Goal: Information Seeking & Learning: Learn about a topic

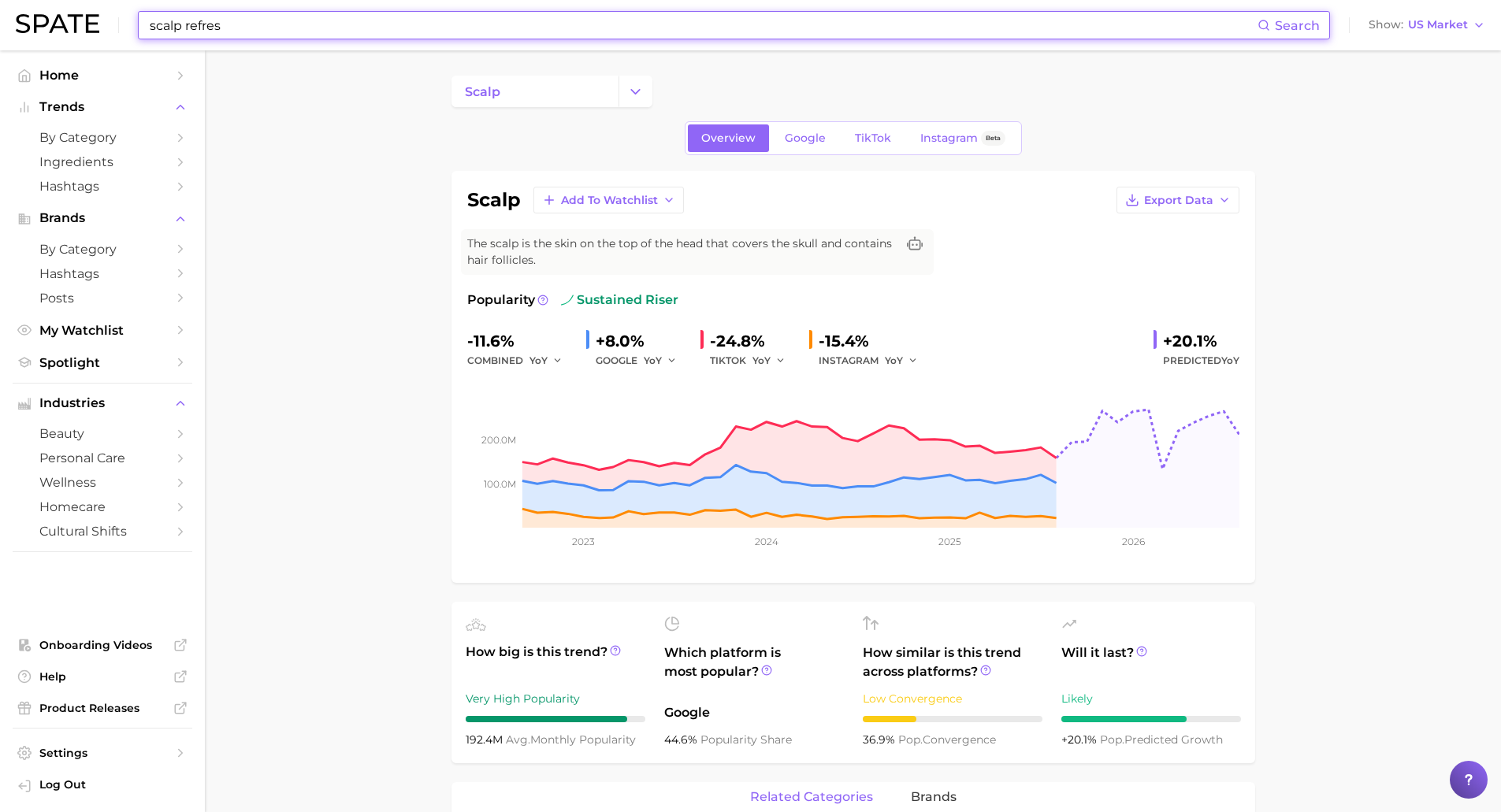
click at [265, 16] on input "scalp refres" at bounding box center [703, 25] width 1110 height 27
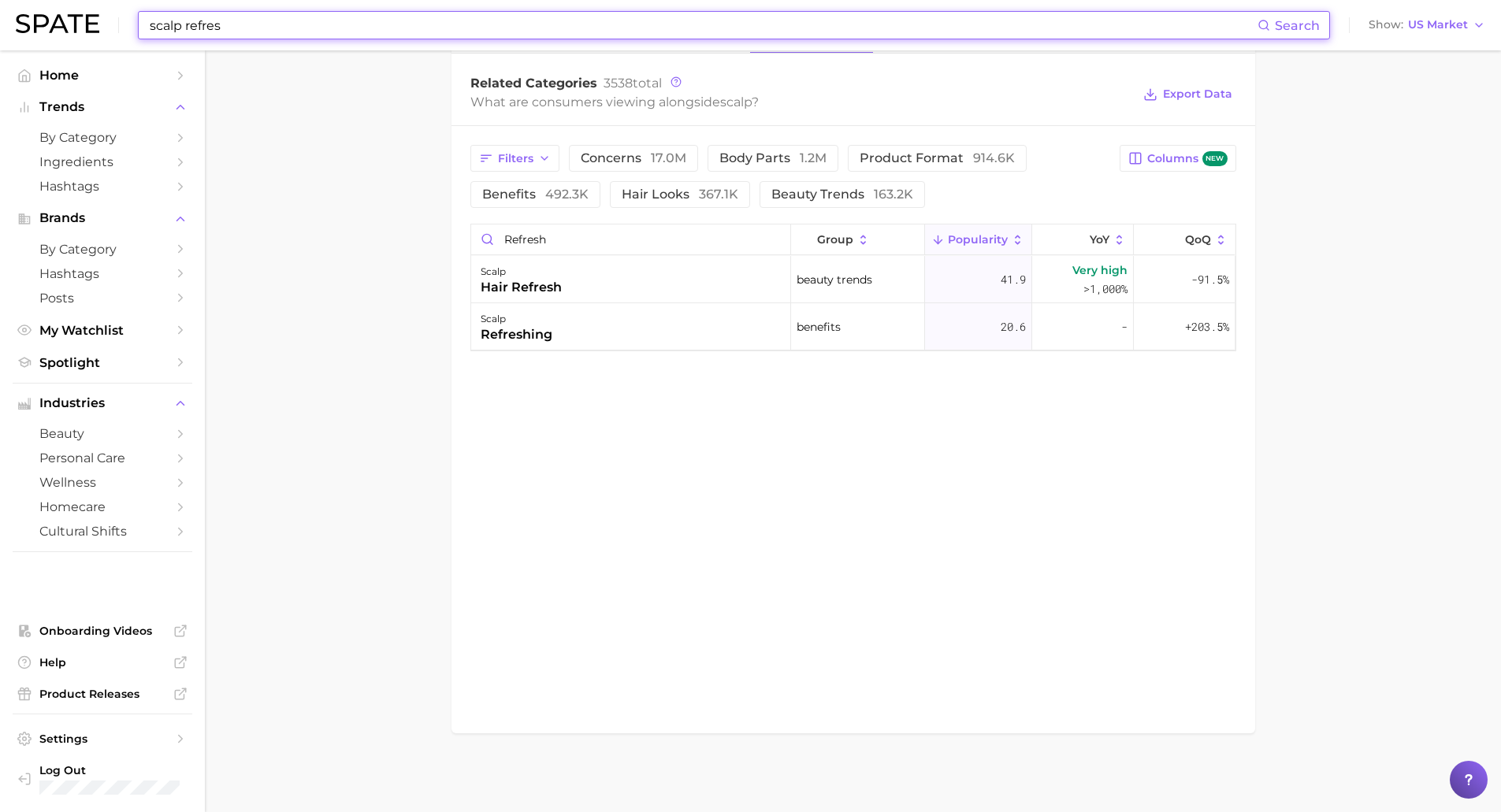
click at [265, 16] on input "scalp refres" at bounding box center [703, 25] width 1110 height 27
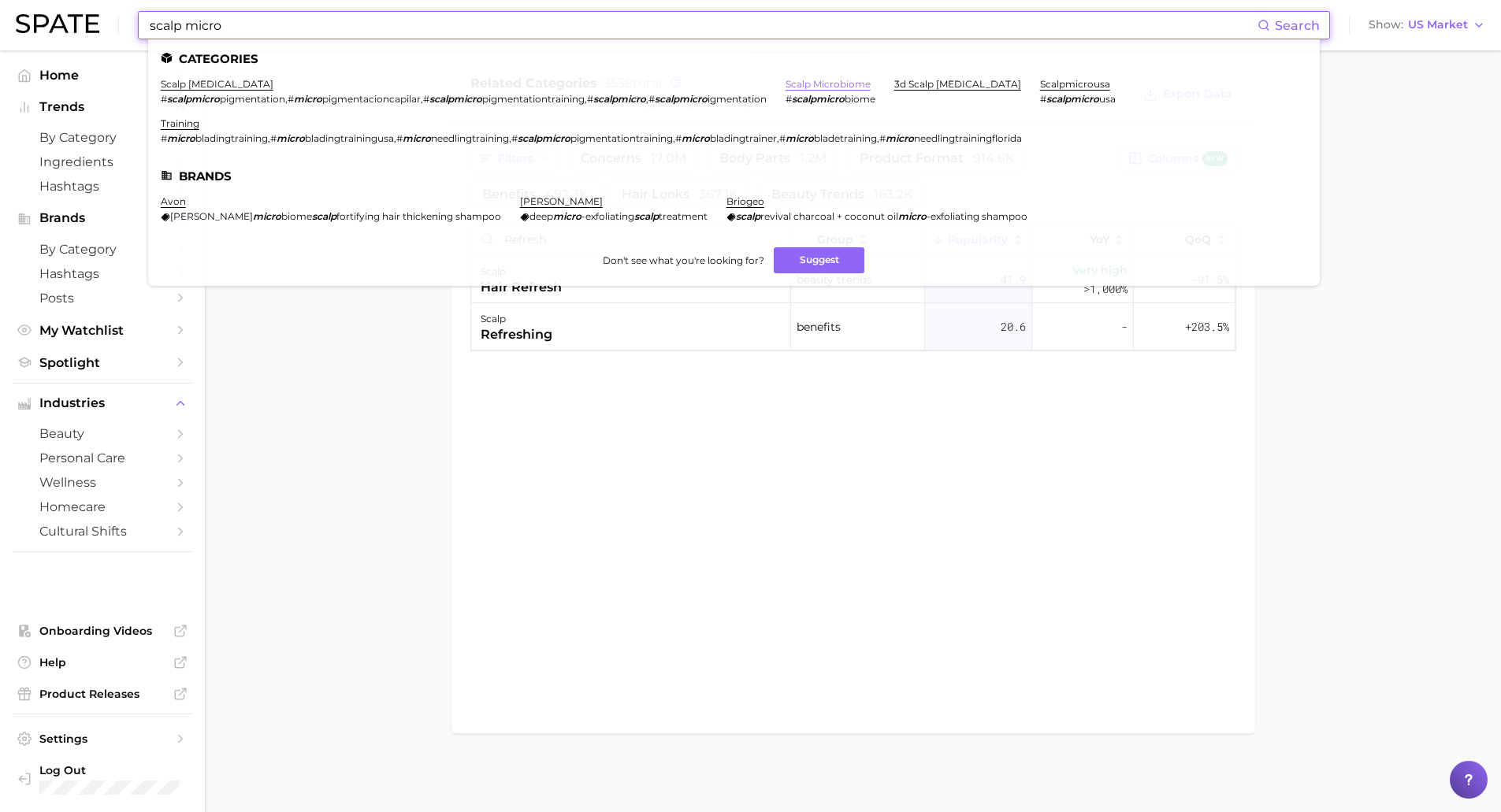
type input "scalp micro"
click at [819, 82] on link "scalp microbiome" at bounding box center [828, 83] width 85 height 12
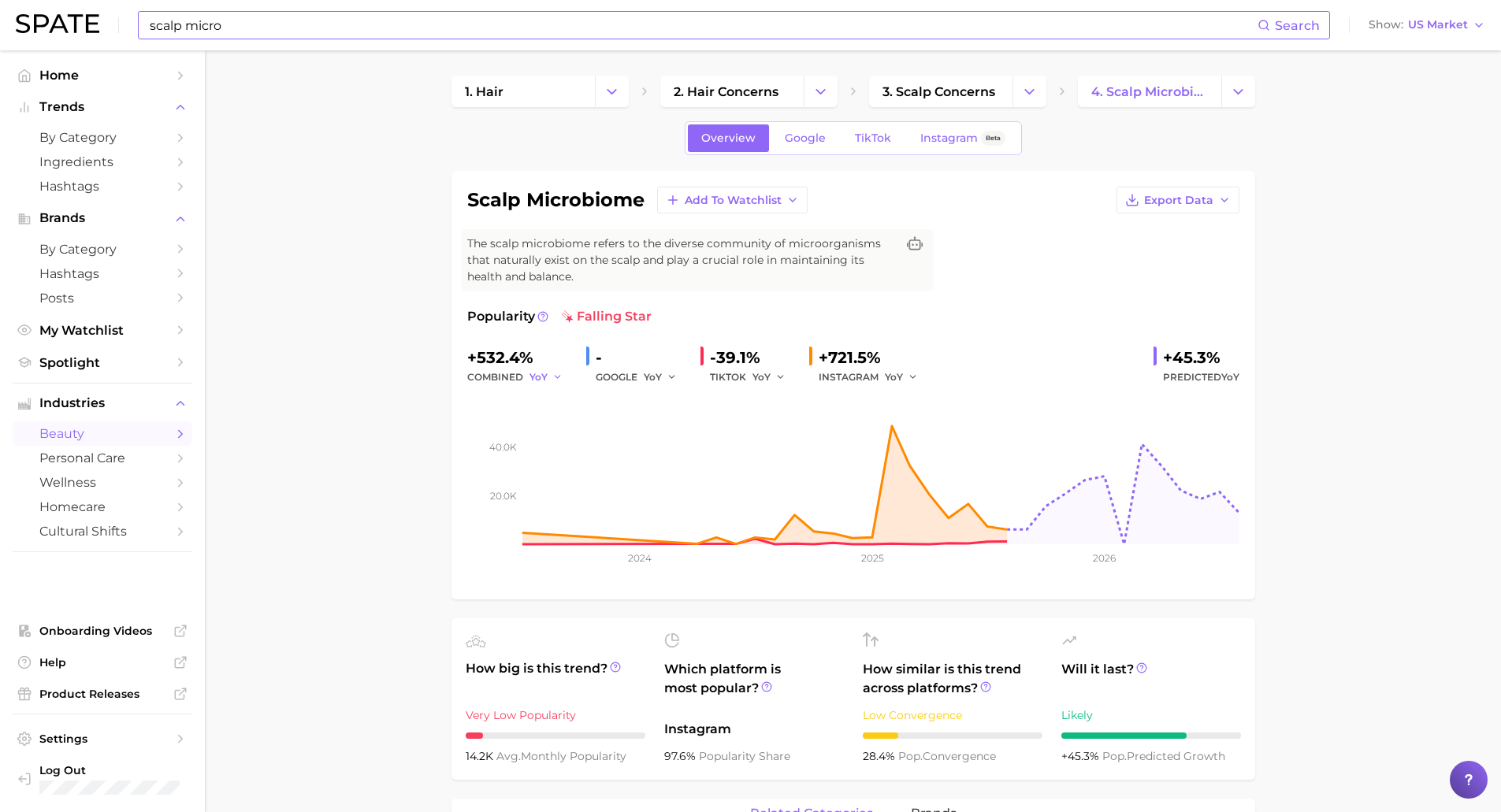
click at [556, 375] on icon "button" at bounding box center [557, 377] width 11 height 11
click at [504, 375] on div "combined YoY YoY QoQ MoM" at bounding box center [520, 376] width 107 height 19
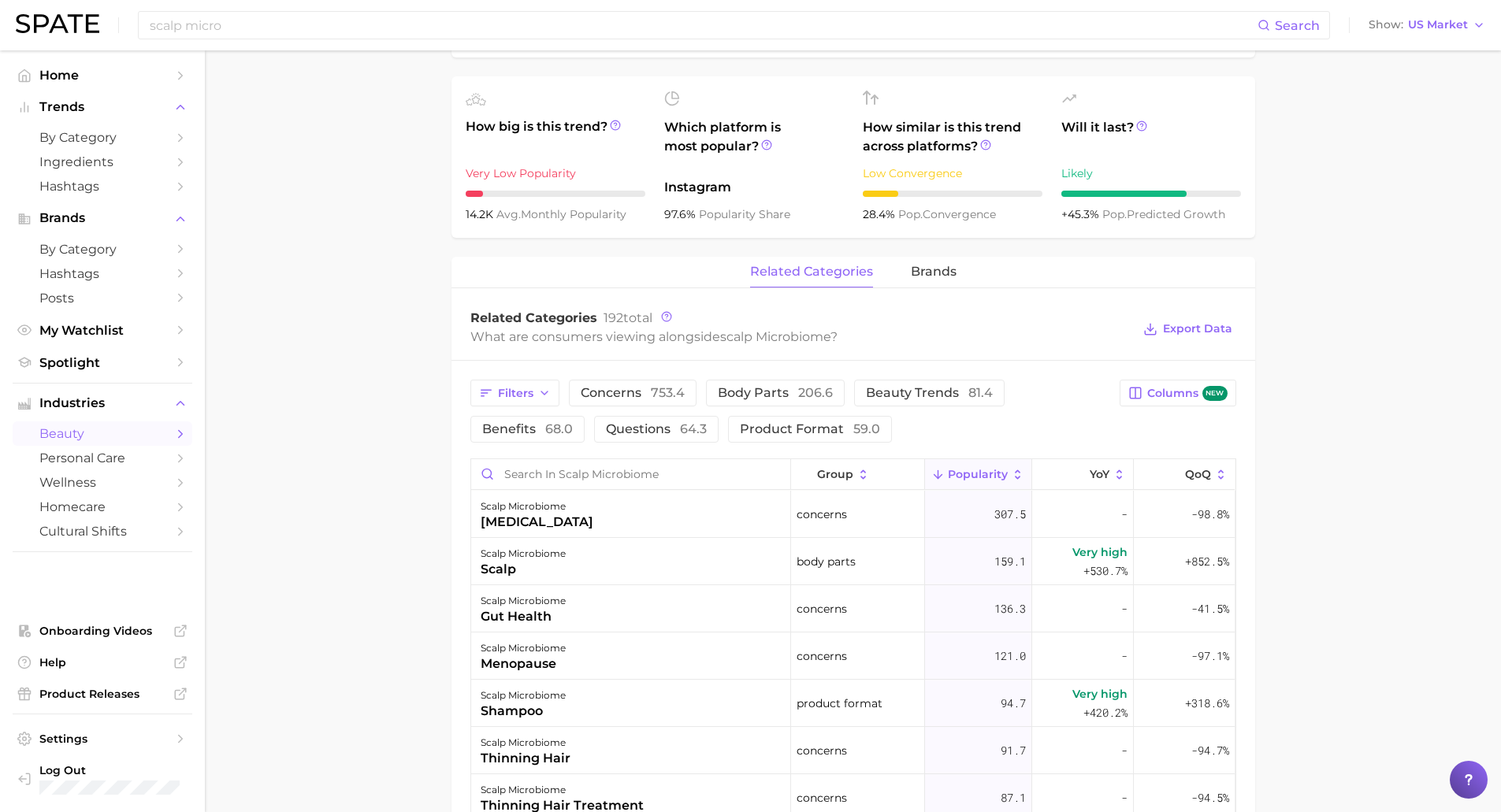
scroll to position [438, 0]
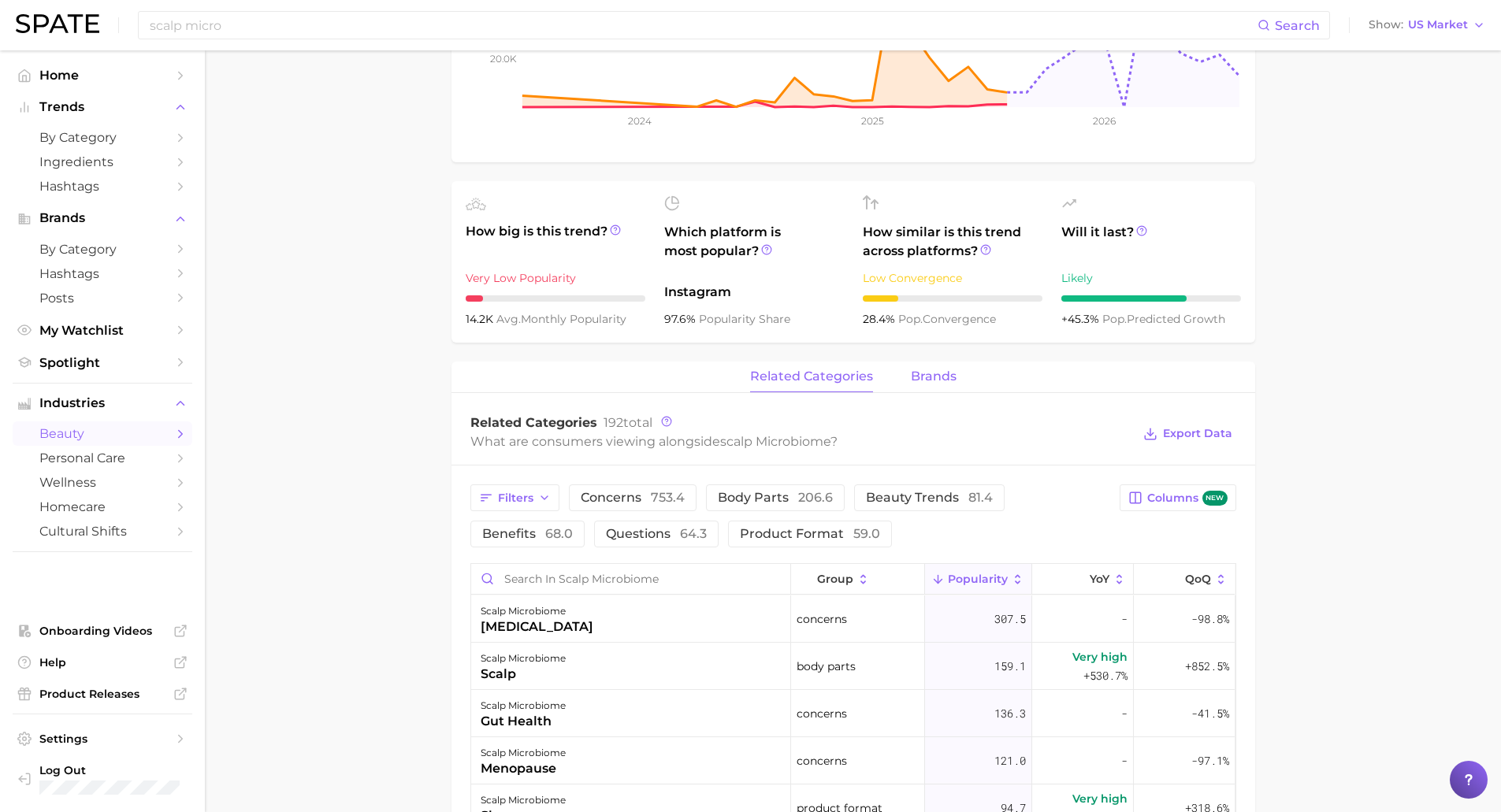
click at [928, 377] on span "brands" at bounding box center [933, 376] width 45 height 14
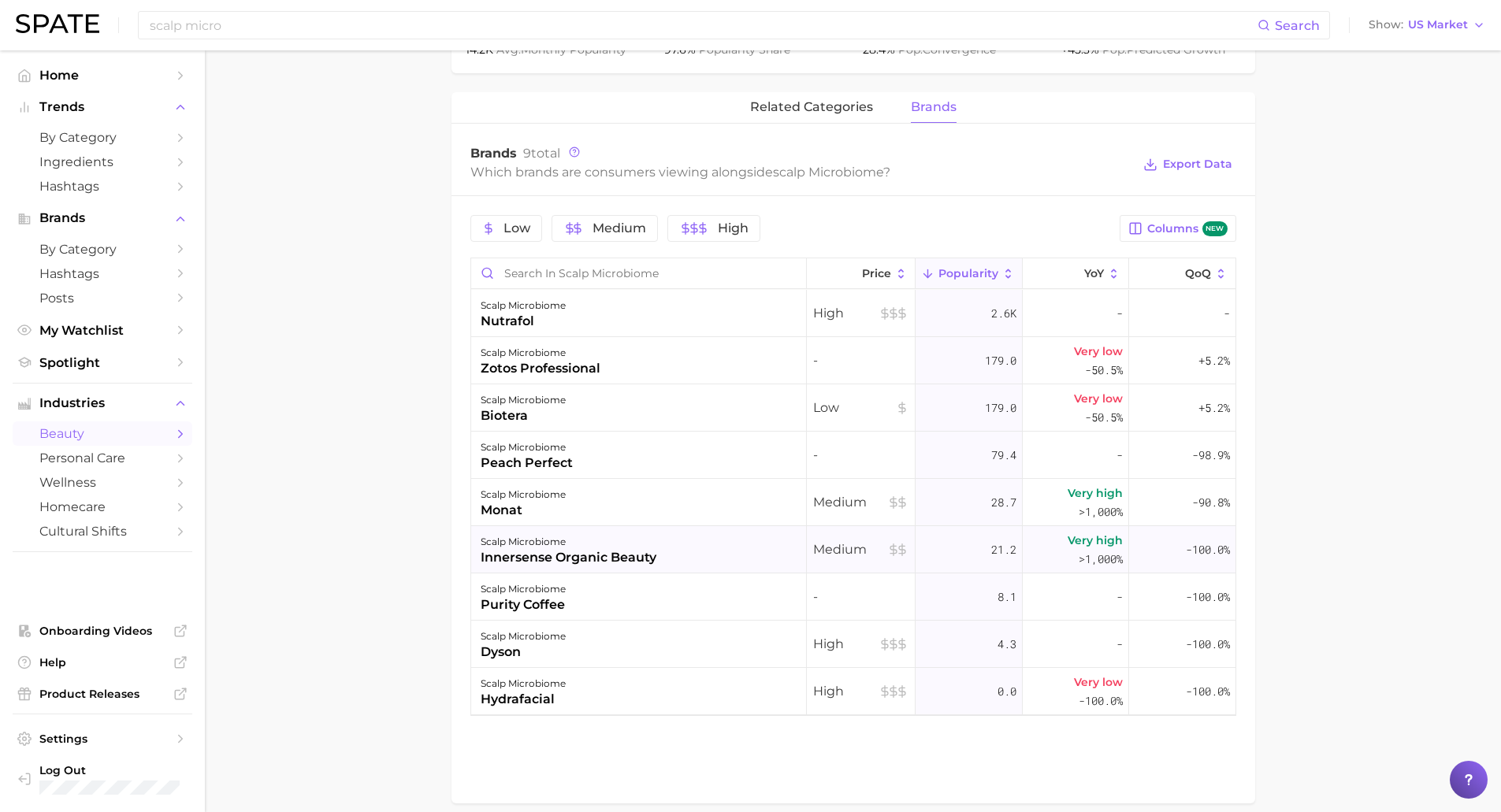
scroll to position [707, 0]
click at [366, 640] on main "1. hair 2. hair concerns 3. scalp concerns 4. scalp microbiome Overview Google …" at bounding box center [853, 112] width 1296 height 1538
